Goal: Book appointment/travel/reservation

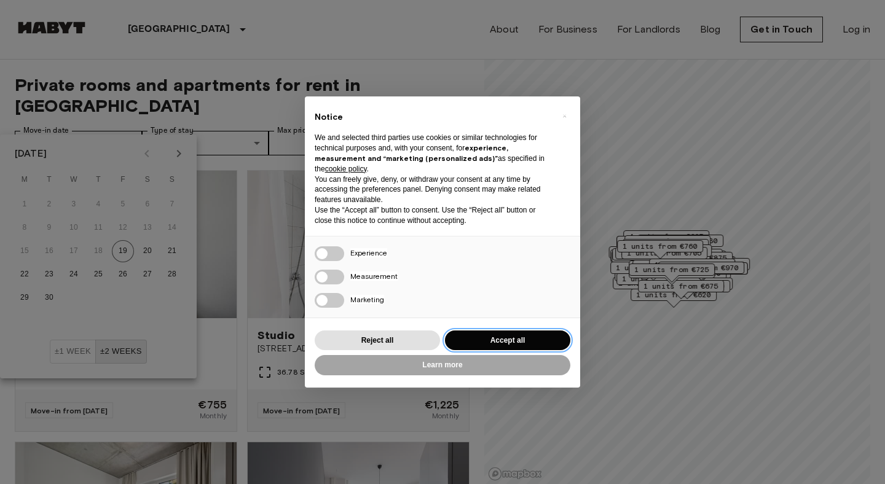
click at [494, 349] on button "Accept all" at bounding box center [507, 341] width 125 height 20
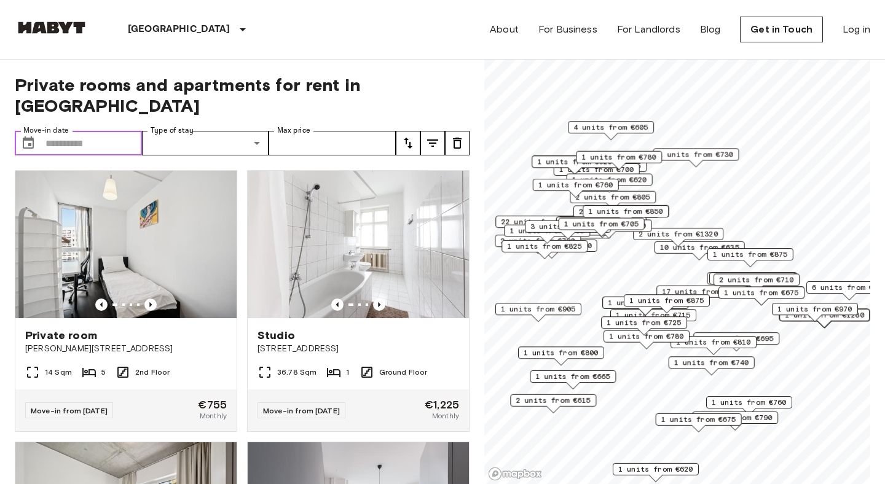
click at [55, 131] on input "Move-in date" at bounding box center [93, 143] width 96 height 25
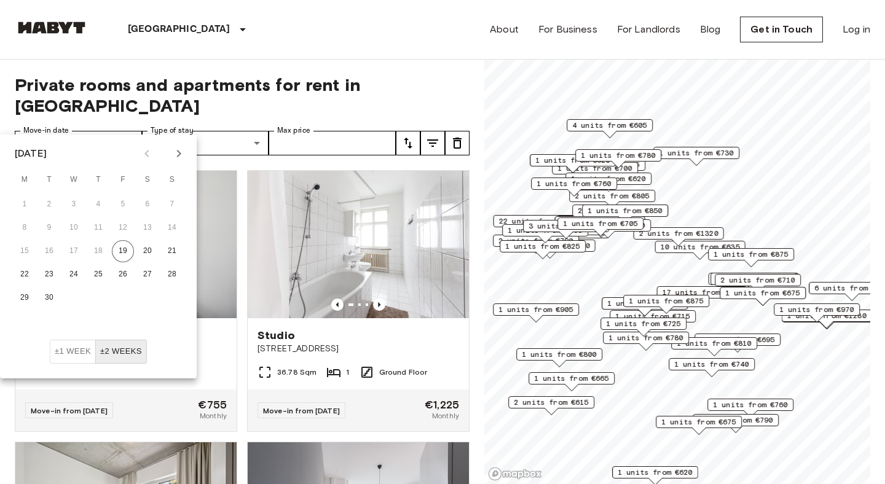
click at [170, 157] on button "Next month" at bounding box center [178, 153] width 21 height 21
click at [67, 245] on button "15" at bounding box center [74, 251] width 22 height 22
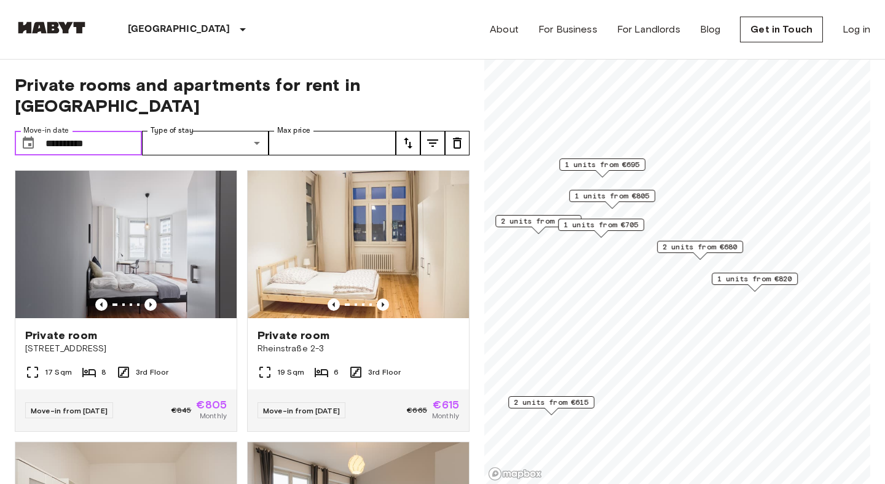
click at [90, 131] on input "**********" at bounding box center [93, 143] width 96 height 25
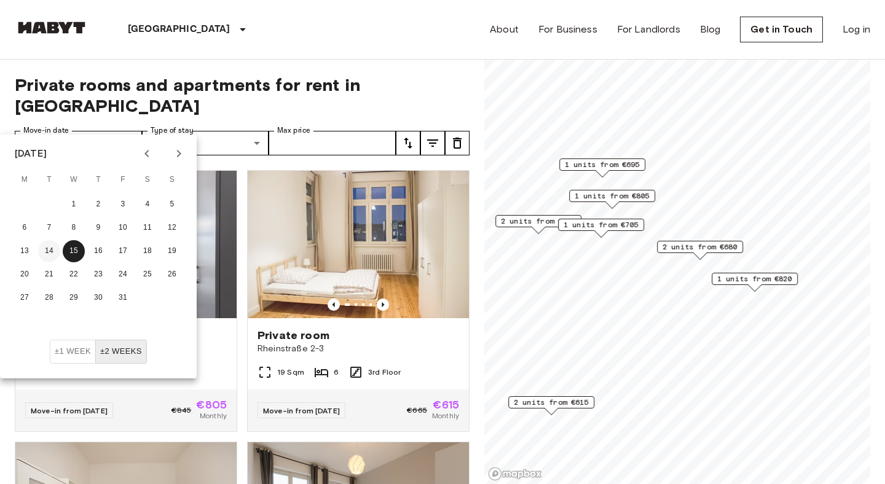
click at [55, 258] on button "14" at bounding box center [49, 251] width 22 height 22
type input "**********"
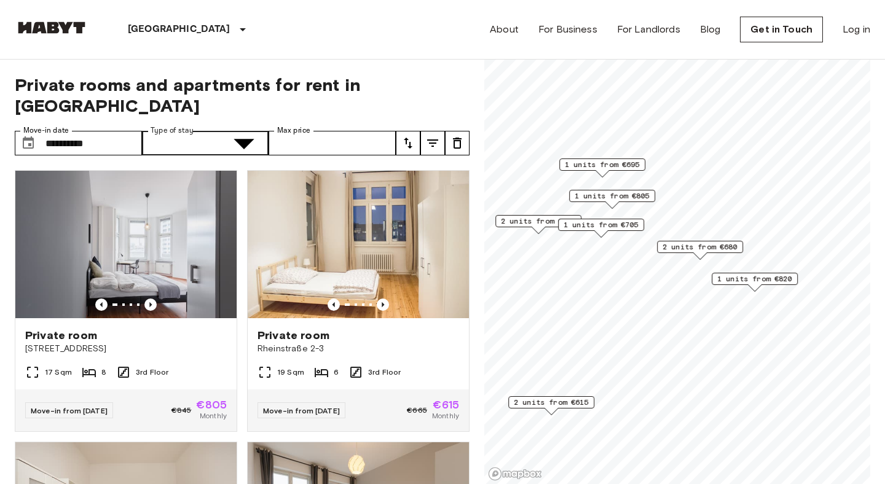
click at [429, 140] on icon "tune" at bounding box center [432, 143] width 11 height 7
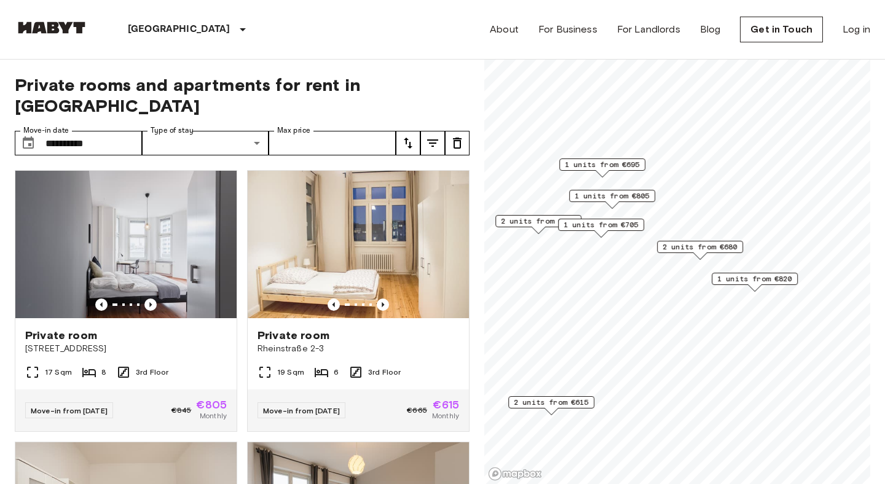
click at [431, 140] on icon "tune" at bounding box center [432, 143] width 11 height 7
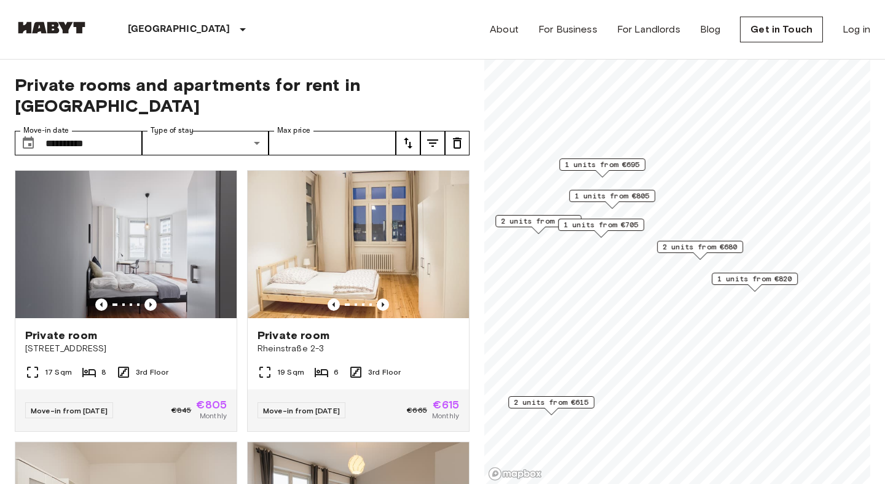
scroll to position [10, 0]
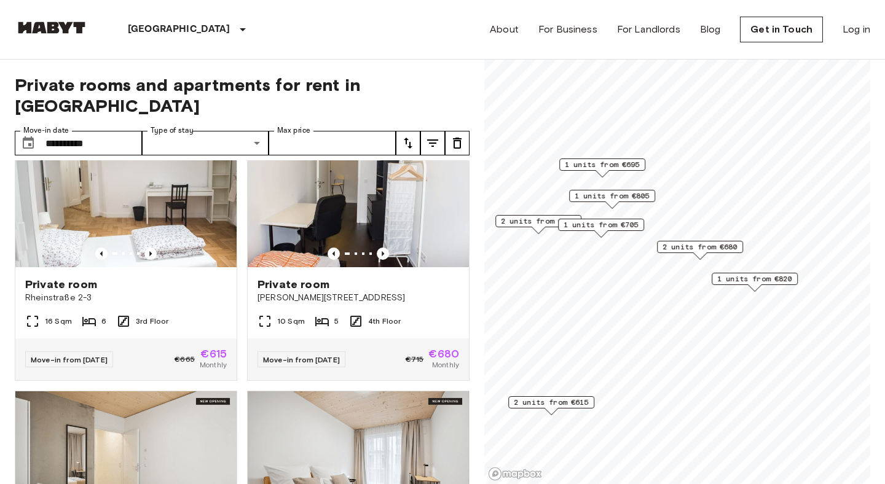
scroll to position [786, 0]
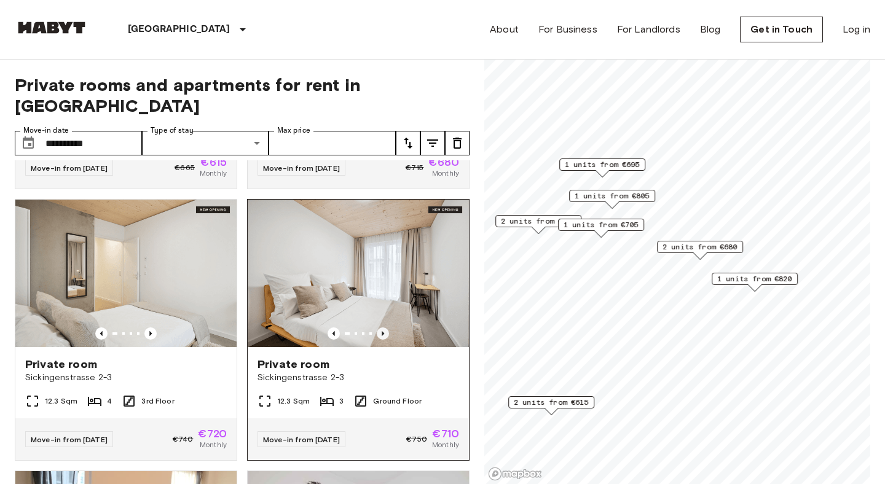
click at [384, 331] on icon "Previous image" at bounding box center [383, 333] width 2 height 5
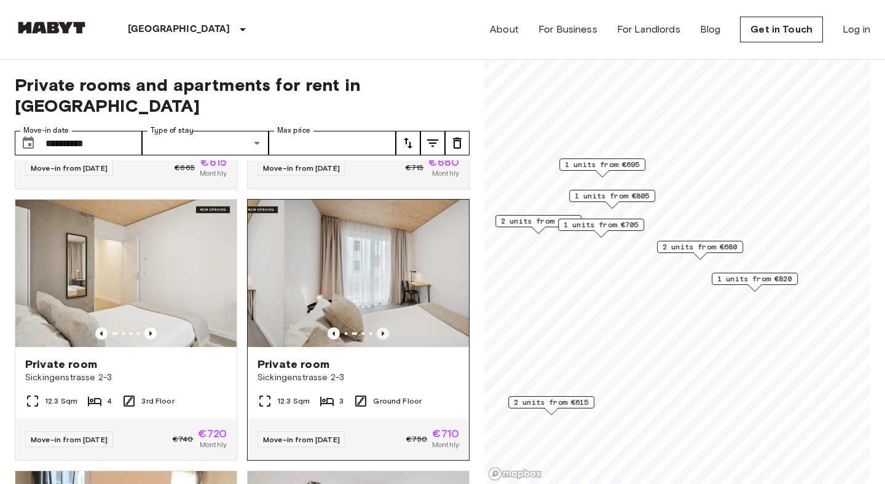
click at [384, 331] on icon "Previous image" at bounding box center [383, 333] width 2 height 5
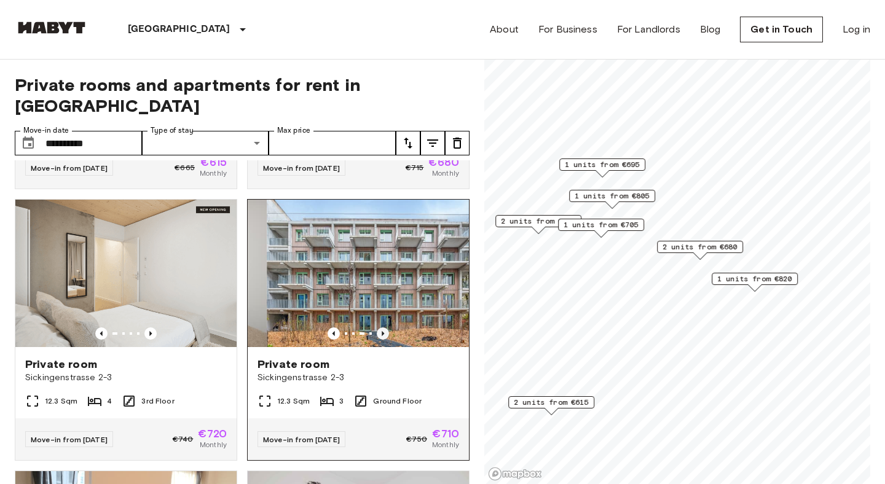
click at [384, 331] on icon "Previous image" at bounding box center [383, 333] width 2 height 5
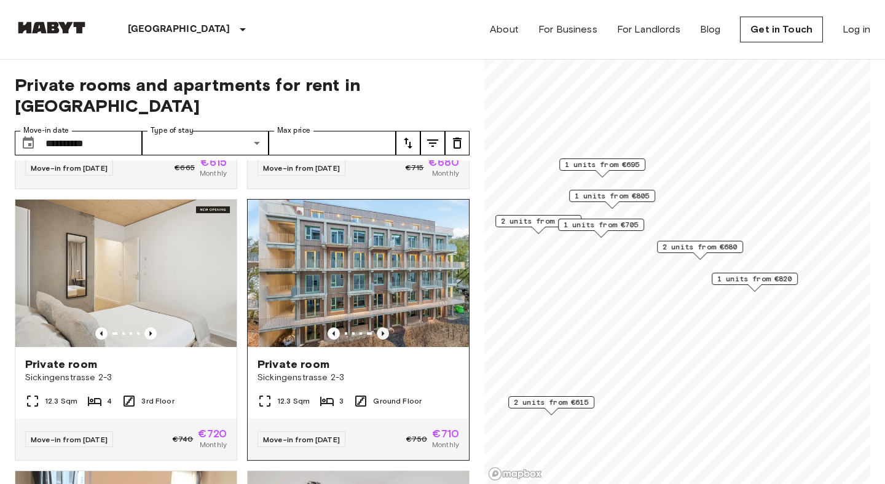
click at [384, 331] on icon "Previous image" at bounding box center [383, 333] width 2 height 5
